Goal: Transaction & Acquisition: Purchase product/service

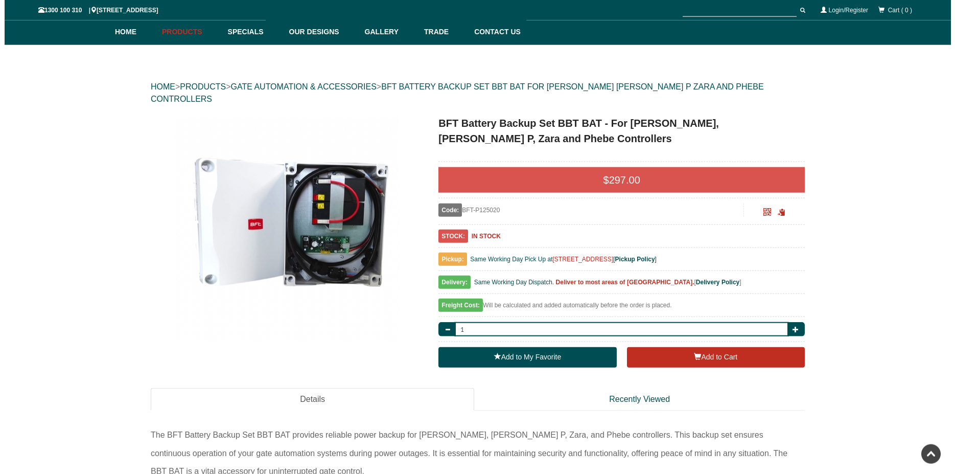
scroll to position [26, 0]
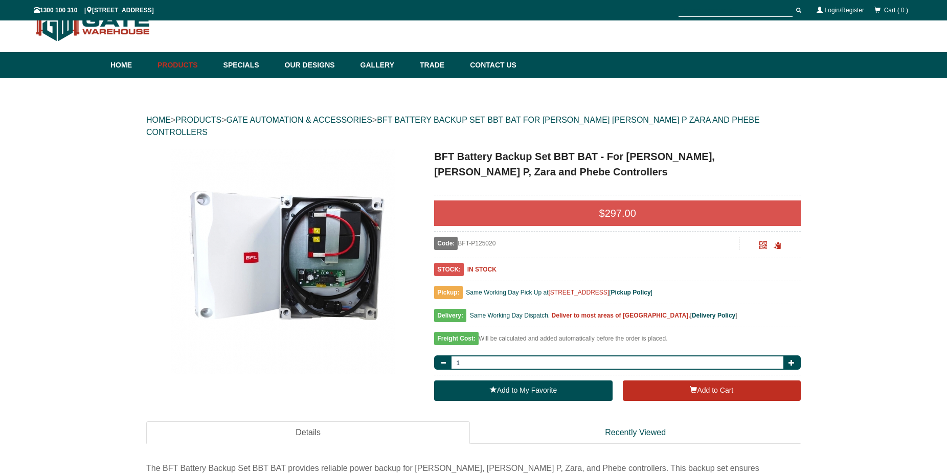
click at [901, 168] on div "HOME > PRODUCTS > GATE AUTOMATION & ACCESSORIES > BFT BATTERY BACKUP SET BBT BA…" at bounding box center [473, 376] width 947 height 597
click at [667, 383] on button "Add to Cart" at bounding box center [712, 390] width 178 height 20
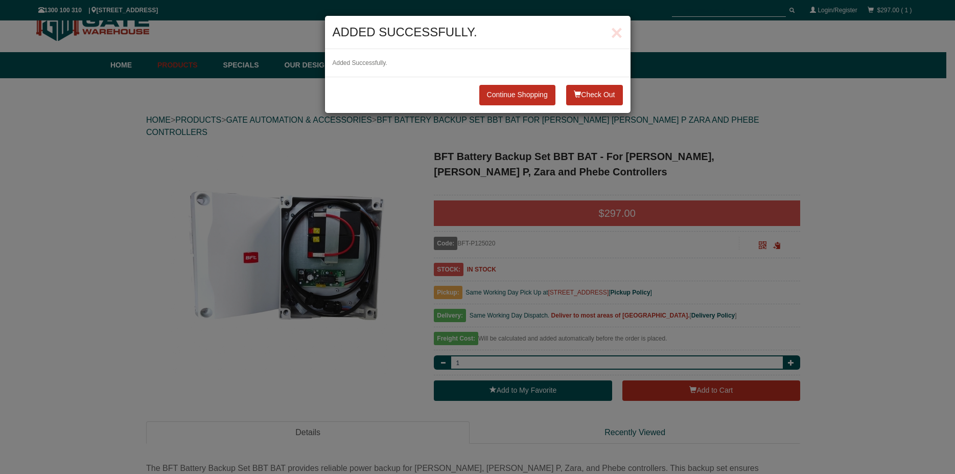
click at [606, 95] on button "Check Out" at bounding box center [594, 95] width 56 height 20
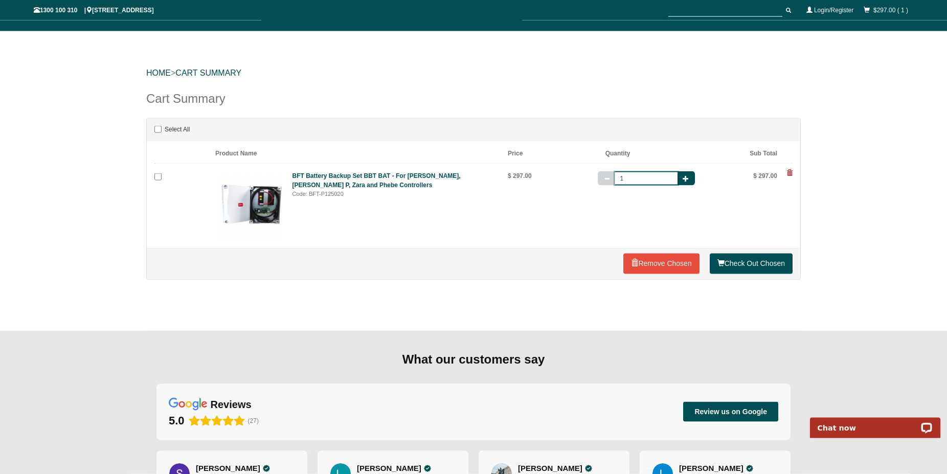
scroll to position [52, 0]
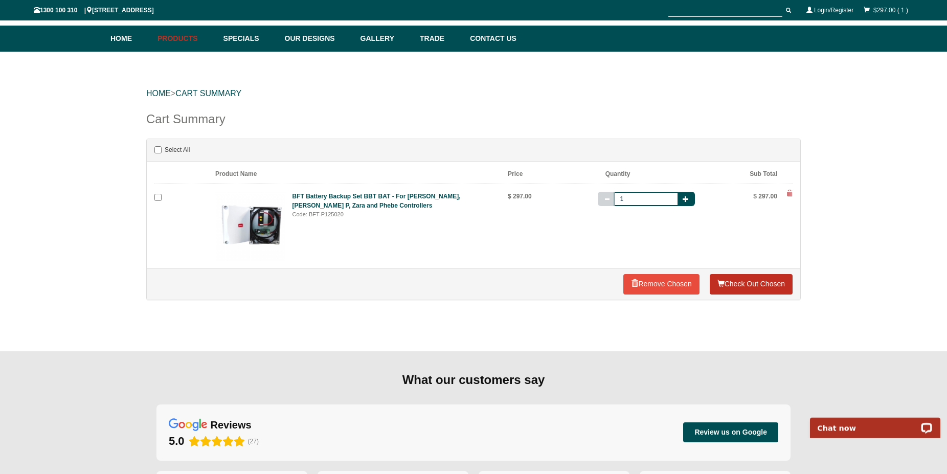
click at [764, 285] on link "Check Out Chosen" at bounding box center [751, 284] width 83 height 20
